Goal: Task Accomplishment & Management: Complete application form

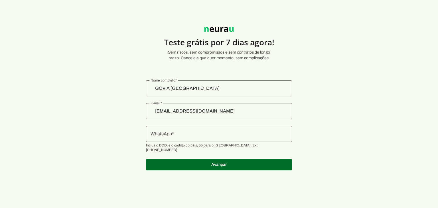
click at [202, 137] on div at bounding box center [219, 134] width 146 height 16
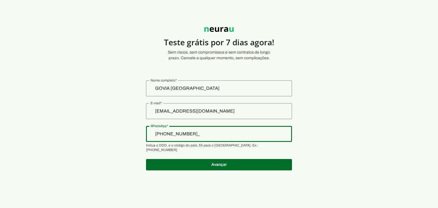
type input "[PHONE_NUMBER]"
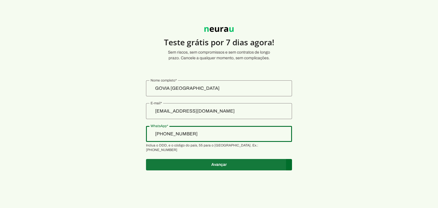
type md-outlined-text-field "[PHONE_NUMBER]"
click at [204, 160] on span at bounding box center [219, 165] width 146 height 14
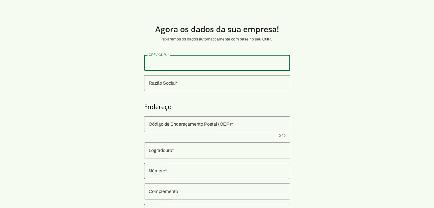
click at [217, 67] on div at bounding box center [217, 63] width 146 height 16
type input "54.805.154/0001-80"
type md-outlined-text-field "54.805.154/0001-80"
click at [210, 91] on div at bounding box center [217, 83] width 146 height 16
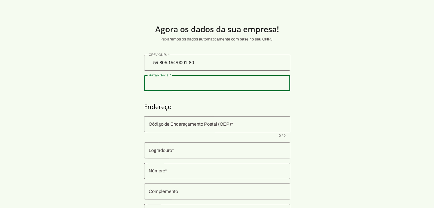
click at [212, 87] on div at bounding box center [217, 83] width 146 height 16
type input "INSTITUTO NACIONAL TIRADENTES LTDA"
type input "36884-013"
type input "[GEOGRAPHIC_DATA][PERSON_NAME]"
type input "128"
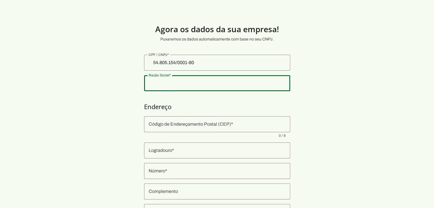
type input "Barra"
type input "Muriaé"
type input "MG"
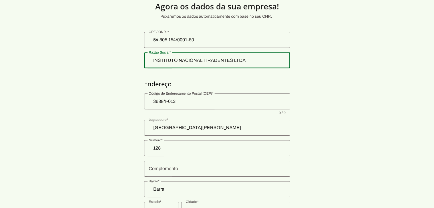
scroll to position [67, 0]
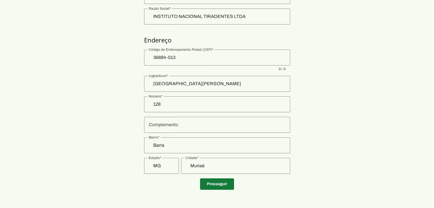
click at [206, 177] on span at bounding box center [217, 184] width 34 height 14
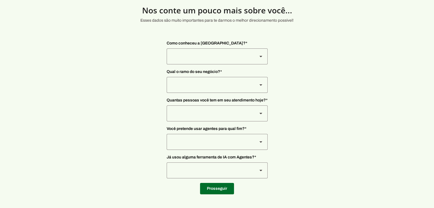
scroll to position [19, 0]
click at [196, 51] on div at bounding box center [210, 57] width 86 height 16
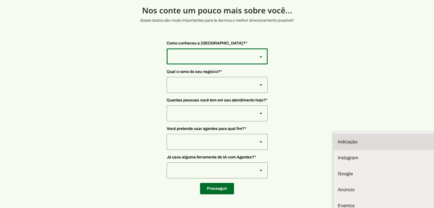
click at [338, 139] on slot at bounding box center [383, 142] width 91 height 7
type md-outlined-select "NW0Npec8Jvm64GSjAjvQ"
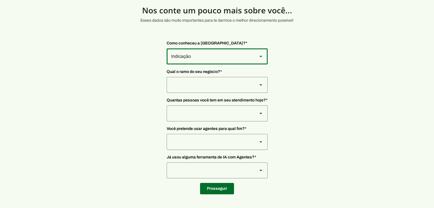
click at [206, 64] on div at bounding box center [210, 57] width 86 height 16
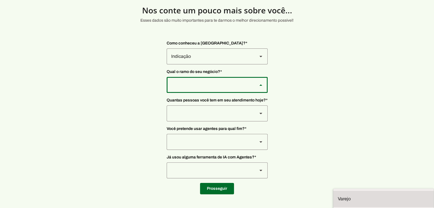
click at [0, 0] on slot at bounding box center [0, 0] width 0 height 0
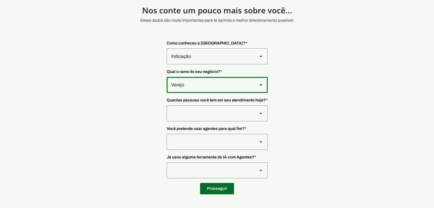
click at [211, 64] on div "Varejo" at bounding box center [210, 57] width 86 height 16
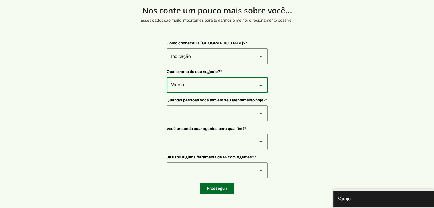
click at [0, 0] on slot at bounding box center [0, 0] width 0 height 0
type md-outlined-select "yMXRdQFYaeQlqGHqqohr"
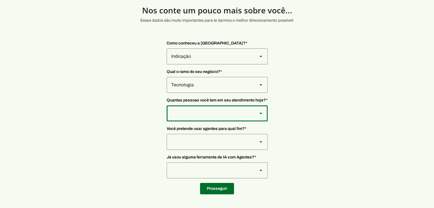
click at [202, 64] on div at bounding box center [210, 57] width 86 height 16
click at [0, 0] on slot at bounding box center [0, 0] width 0 height 0
type md-outlined-select "yHmeUixsC5IlBgFUkJwN"
click at [202, 64] on div at bounding box center [210, 57] width 86 height 16
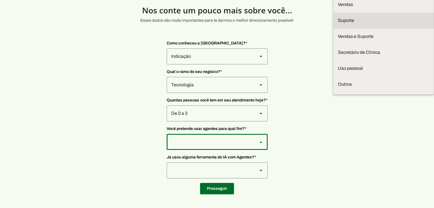
click at [0, 0] on slot at bounding box center [0, 0] width 0 height 0
type md-outlined-select "bUA4yatWensZFNJNn8wK"
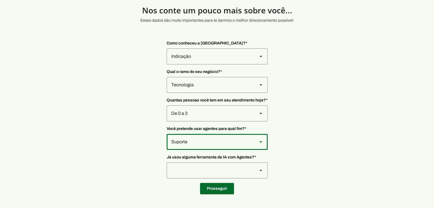
click at [204, 64] on div at bounding box center [210, 57] width 86 height 16
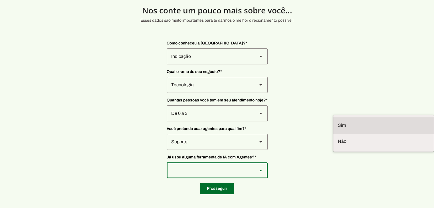
click at [0, 0] on slot at bounding box center [0, 0] width 0 height 0
type md-outlined-select "VW4vzTVOoC6mj29ueI2H"
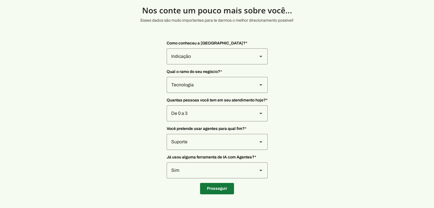
click at [210, 189] on span at bounding box center [217, 189] width 34 height 14
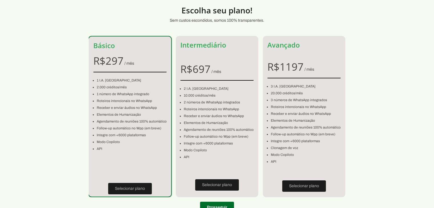
scroll to position [42, 0]
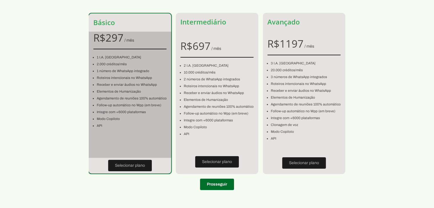
click at [126, 56] on li "1 I.A. [GEOGRAPHIC_DATA]" at bounding box center [132, 57] width 70 height 7
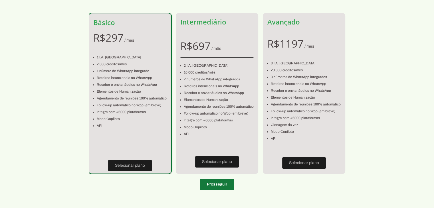
click at [225, 182] on span at bounding box center [217, 185] width 34 height 14
type input "36884-013"
type input "[GEOGRAPHIC_DATA][PERSON_NAME]"
type input "128"
type input "Barra"
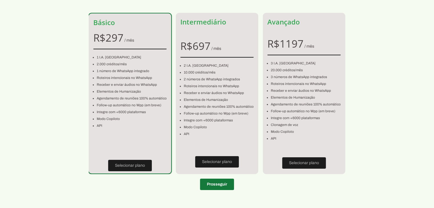
type input "Muriaé"
type input "MG"
type input "54.805.154/0001-80"
type input "[PHONE_NUMBER]"
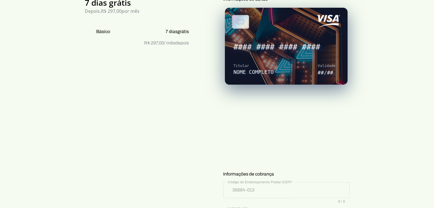
scroll to position [70, 0]
